Goal: Task Accomplishment & Management: Complete application form

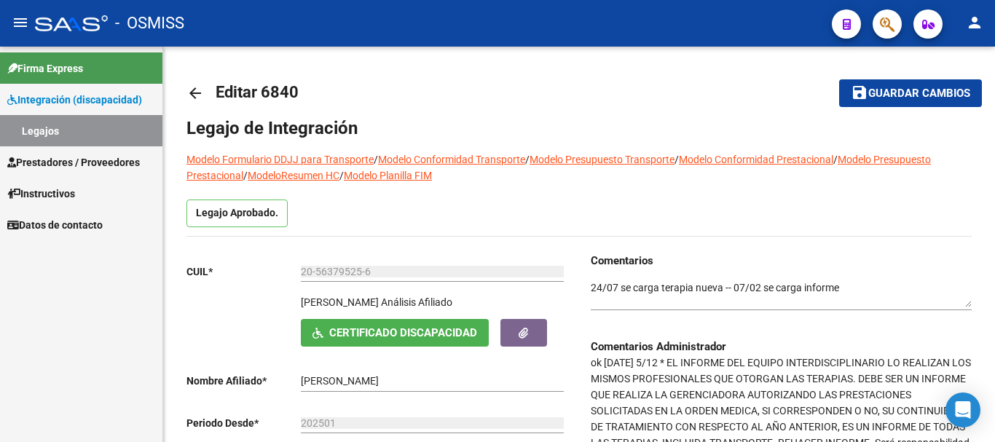
scroll to position [364, 0]
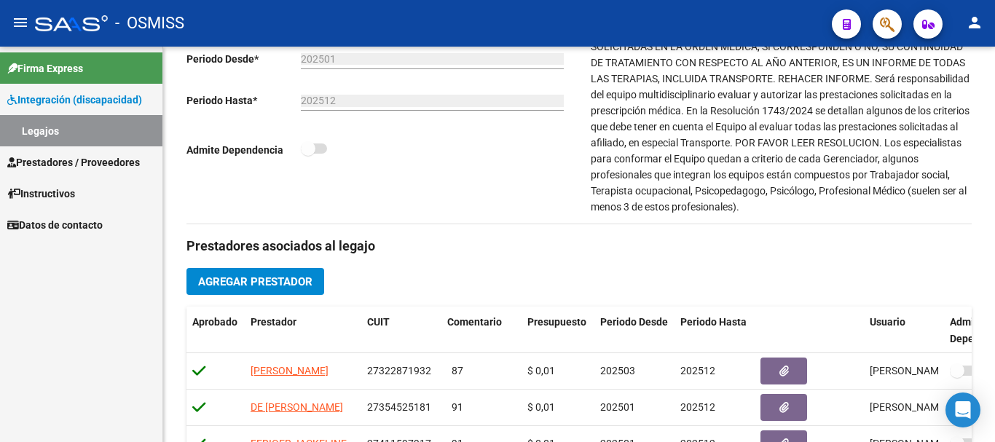
click at [76, 165] on span "Prestadores / Proveedores" at bounding box center [73, 162] width 133 height 16
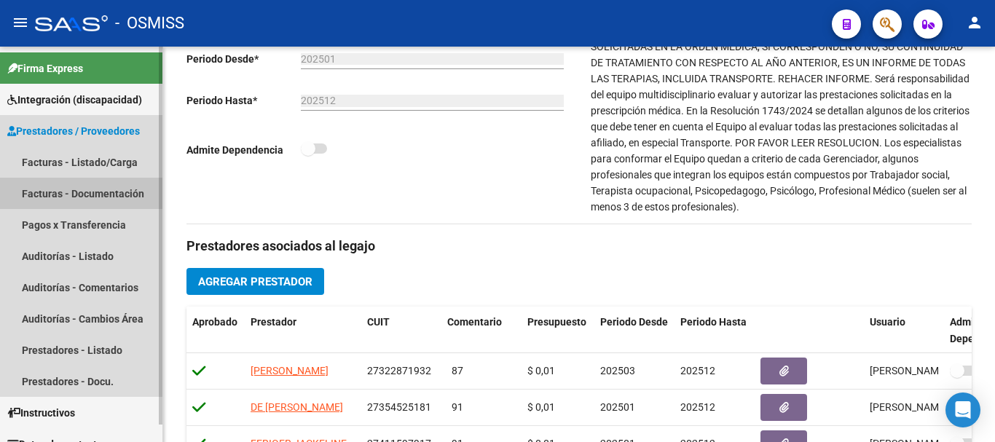
click at [77, 189] on link "Facturas - Documentación" at bounding box center [81, 193] width 162 height 31
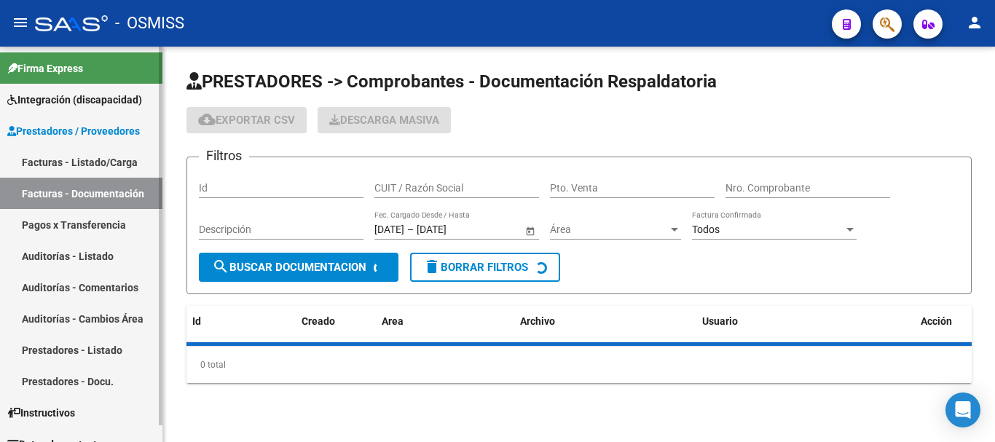
click at [76, 158] on link "Facturas - Listado/Carga" at bounding box center [81, 161] width 162 height 31
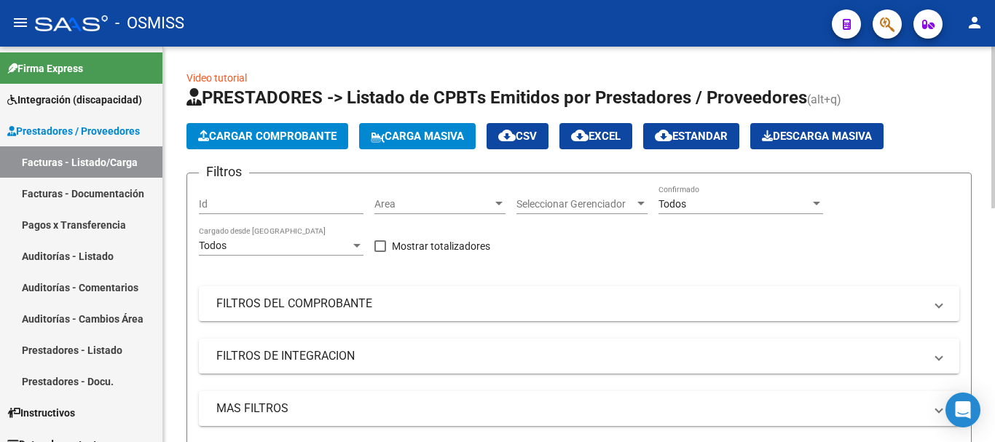
click at [268, 144] on button "Cargar Comprobante" at bounding box center [268, 136] width 162 height 26
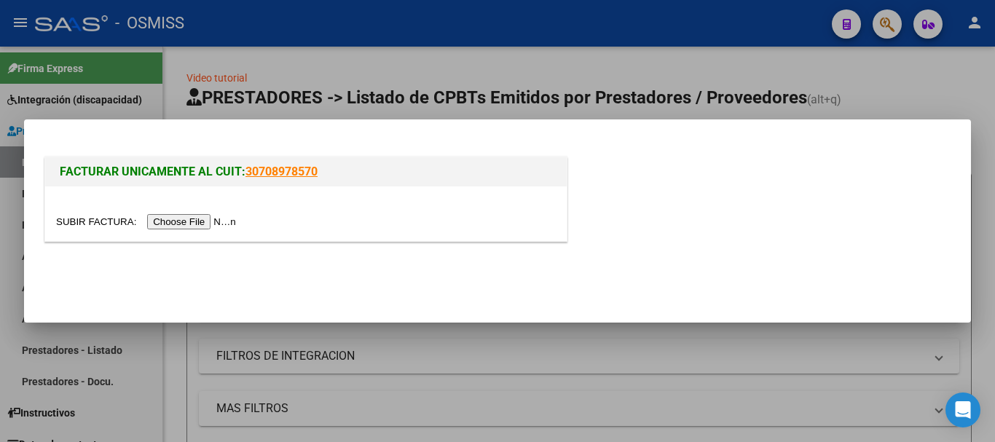
click at [223, 221] on input "file" at bounding box center [148, 221] width 184 height 15
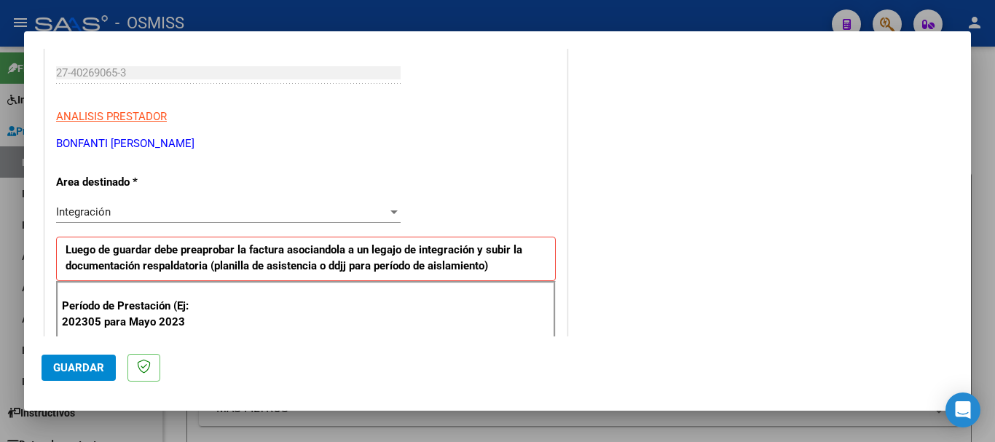
scroll to position [437, 0]
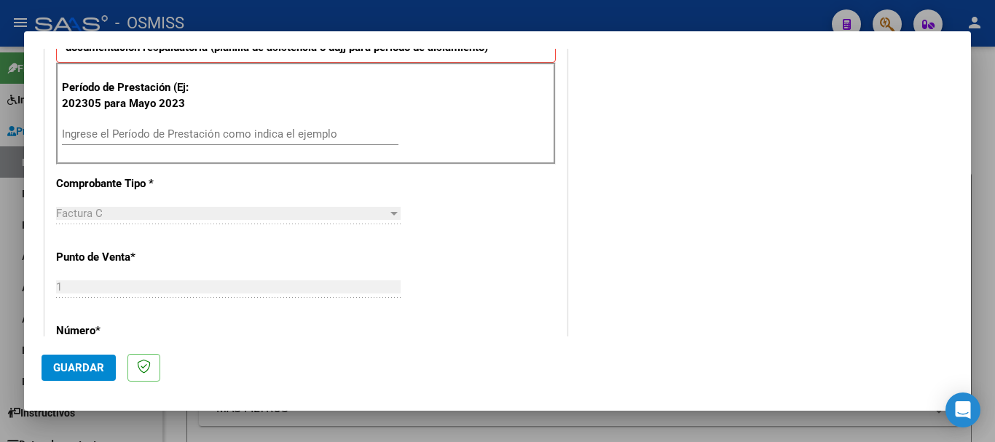
click at [188, 127] on input "Ingrese el Período de Prestación como indica el ejemplo" at bounding box center [230, 133] width 337 height 13
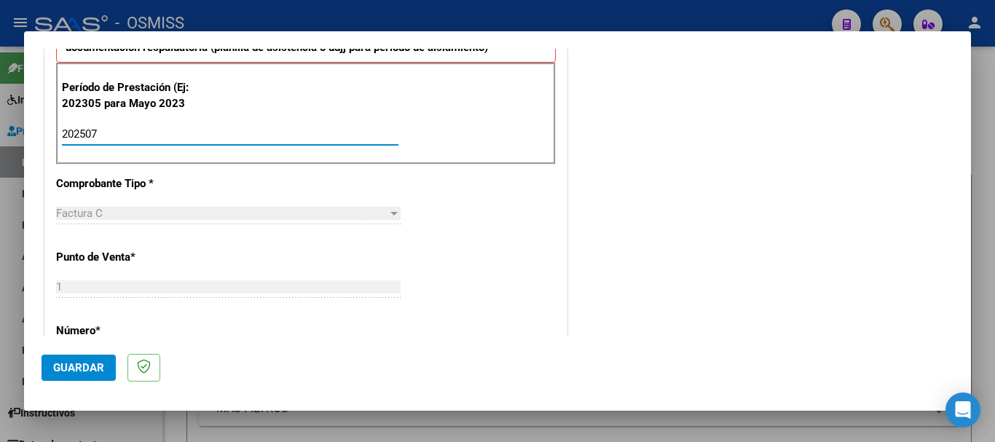
type input "202507"
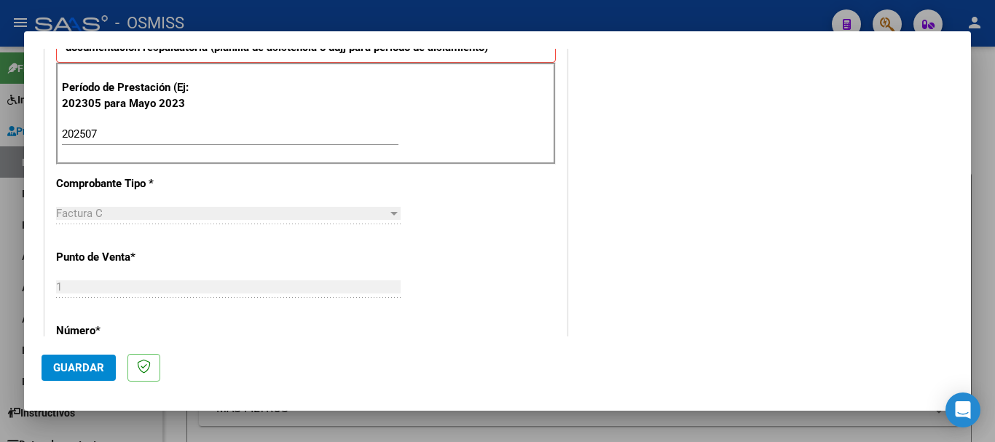
scroll to position [946, 0]
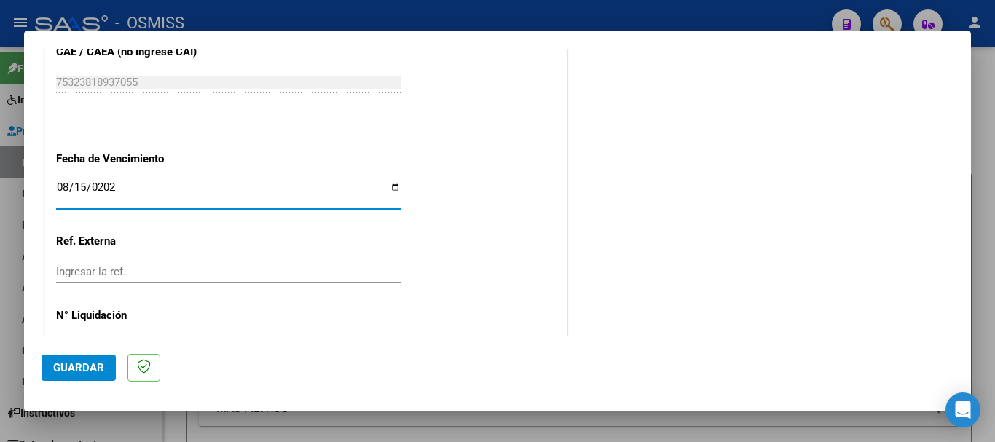
type input "[DATE]"
click at [79, 372] on span "Guardar" at bounding box center [78, 367] width 51 height 13
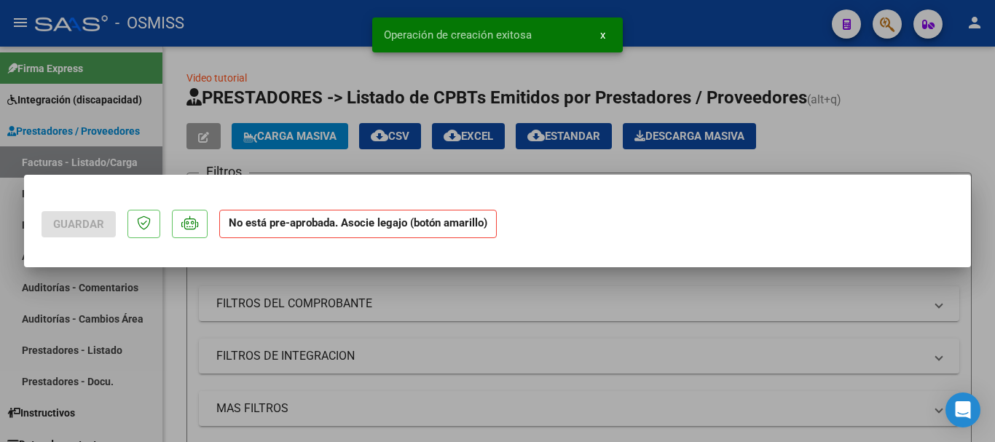
scroll to position [0, 0]
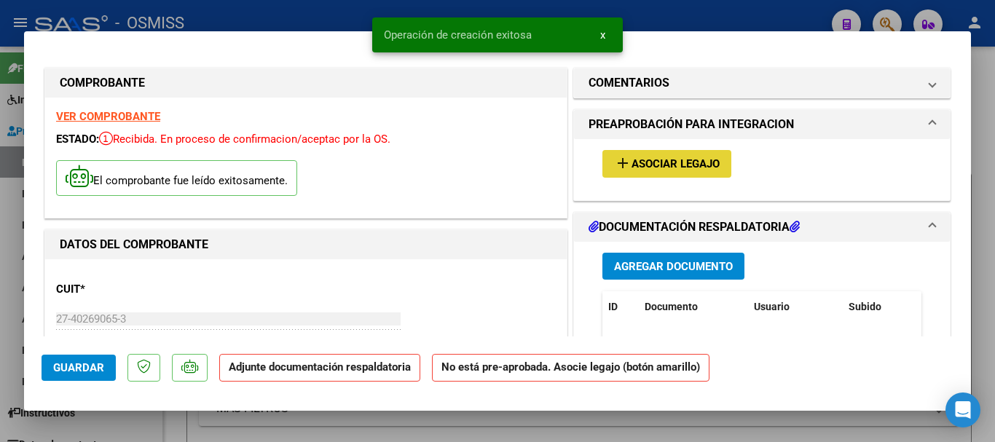
click at [615, 161] on mat-icon "add" at bounding box center [622, 162] width 17 height 17
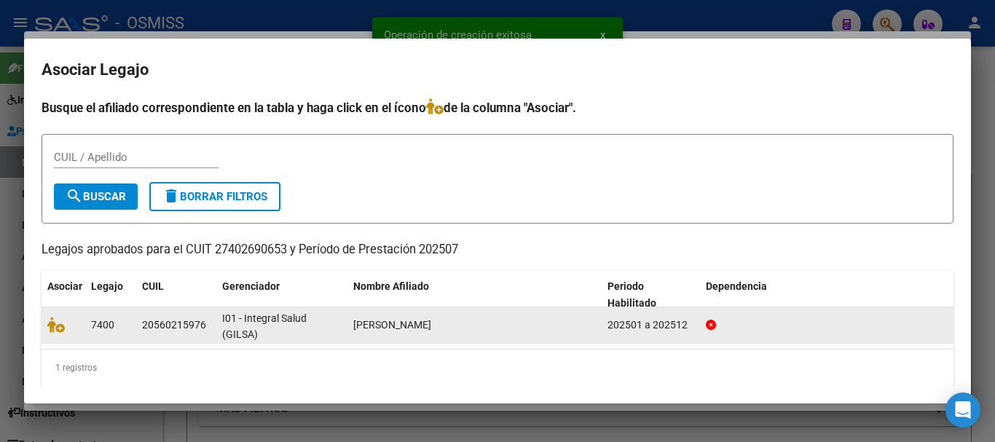
click at [47, 326] on datatable-body-cell at bounding box center [64, 325] width 44 height 36
click at [55, 325] on icon at bounding box center [55, 325] width 17 height 16
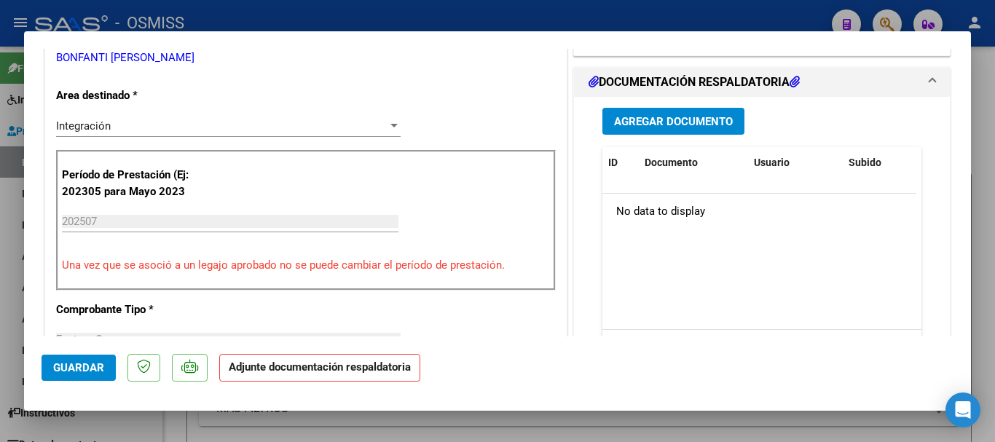
scroll to position [364, 0]
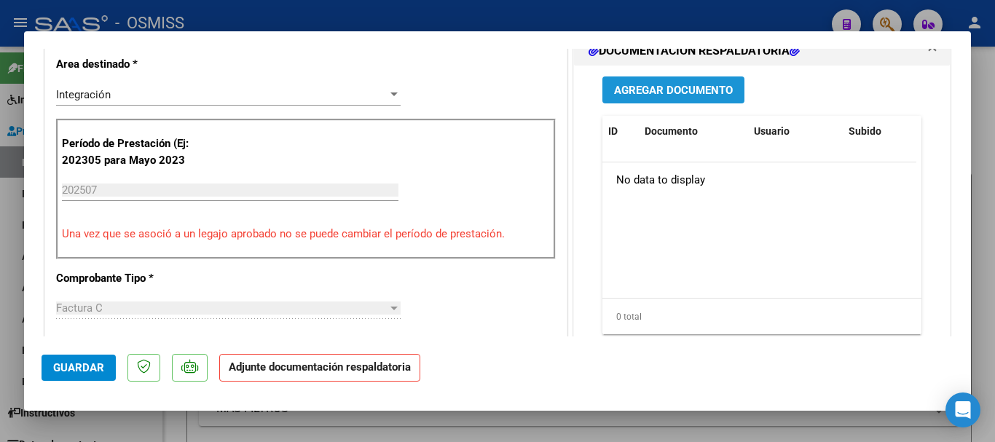
click at [641, 88] on span "Agregar Documento" at bounding box center [673, 91] width 119 height 13
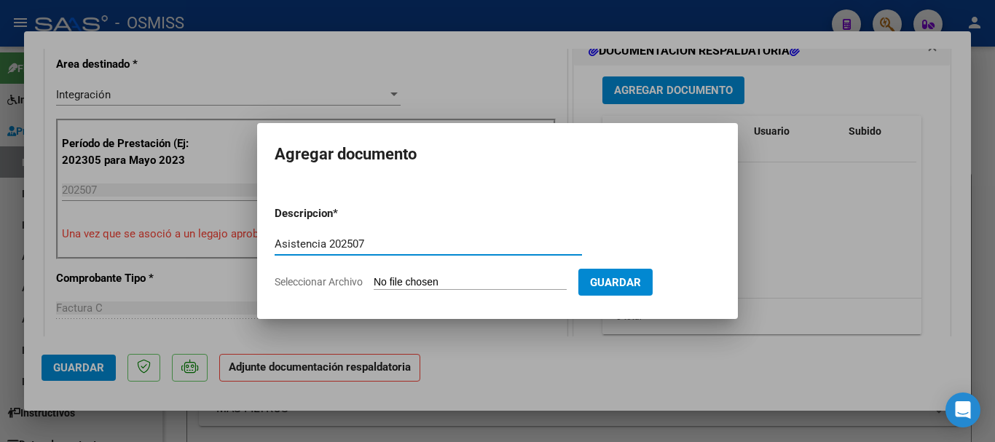
type input "Asistencia 202507"
click at [417, 281] on input "Seleccionar Archivo" at bounding box center [470, 283] width 193 height 14
type input "C:\fakepath\Bonfanti. Asistencia 202507.pdf"
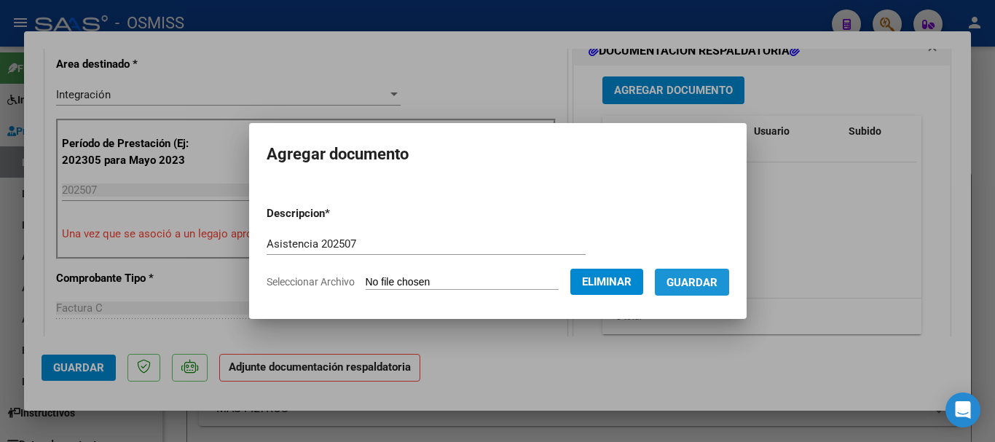
click at [691, 277] on span "Guardar" at bounding box center [692, 282] width 51 height 13
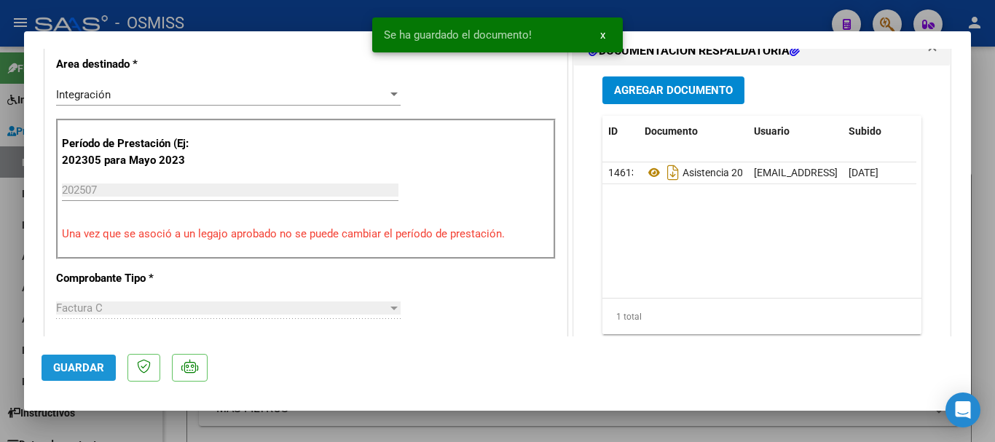
click at [75, 374] on button "Guardar" at bounding box center [79, 368] width 74 height 26
drag, startPoint x: 99, startPoint y: 423, endPoint x: 111, endPoint y: 415, distance: 15.2
click at [99, 423] on div at bounding box center [497, 221] width 995 height 442
type input "$ 0,00"
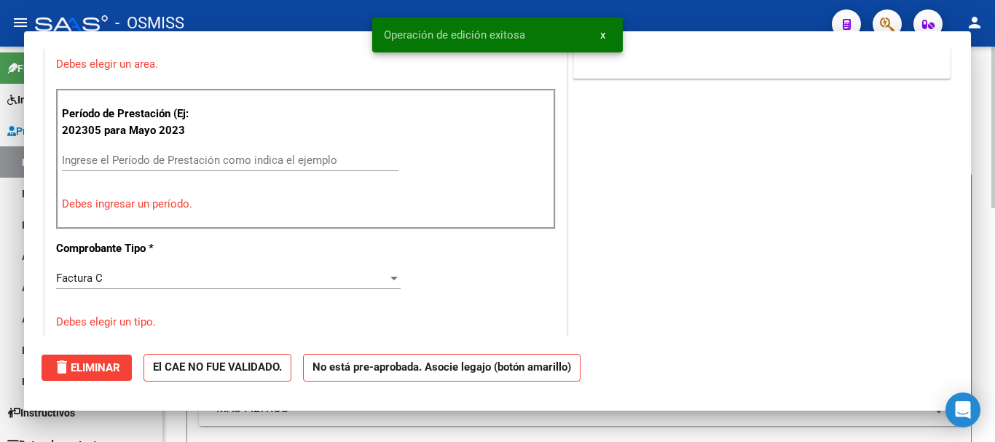
scroll to position [302, 0]
